Goal: Information Seeking & Learning: Stay updated

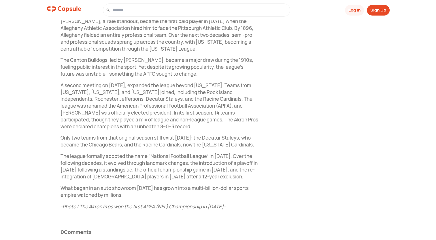
scroll to position [331, 0]
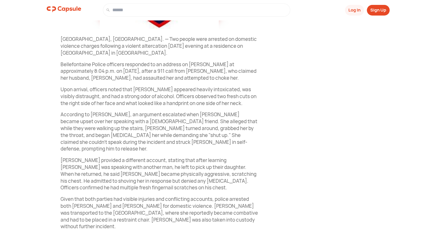
scroll to position [217, 0]
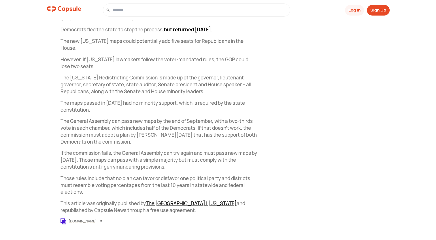
scroll to position [374, 0]
